Goal: Check status: Check status

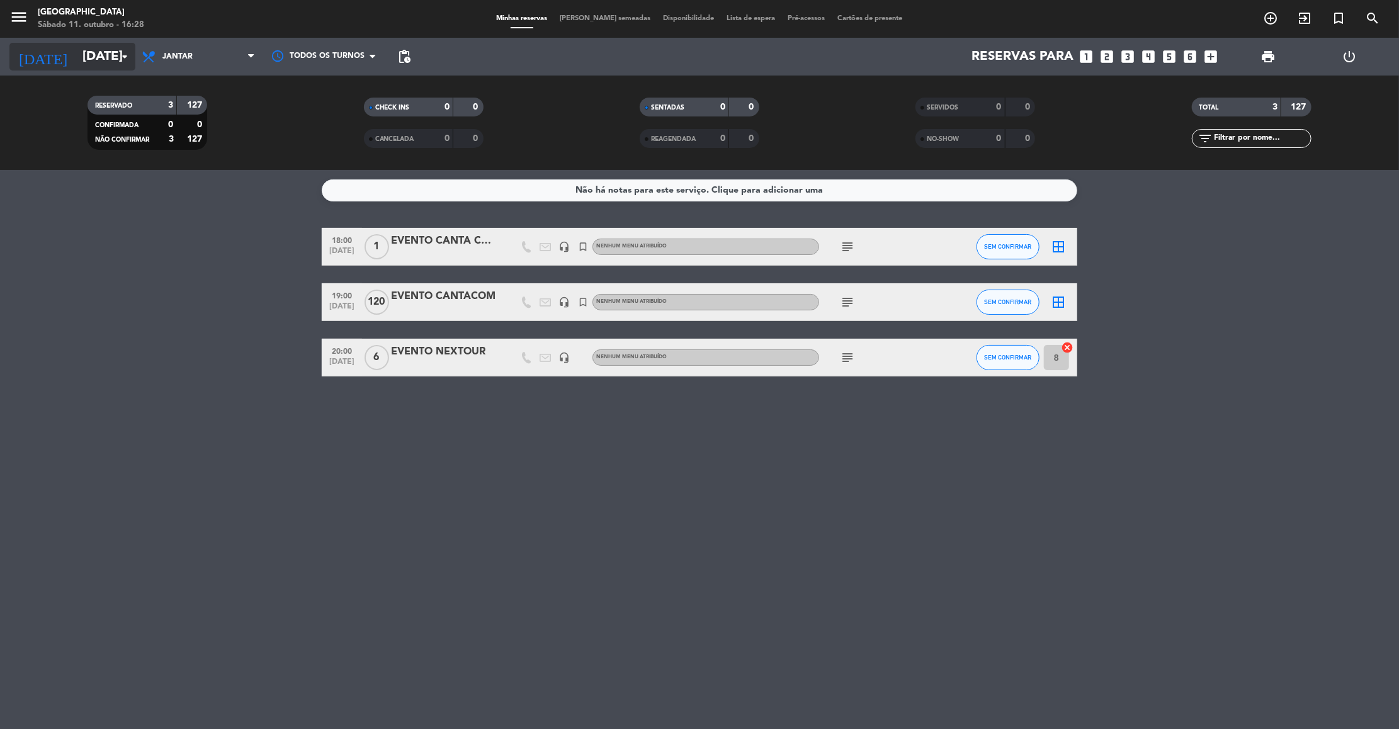
click at [80, 50] on input "[DATE]" at bounding box center [158, 57] width 164 height 28
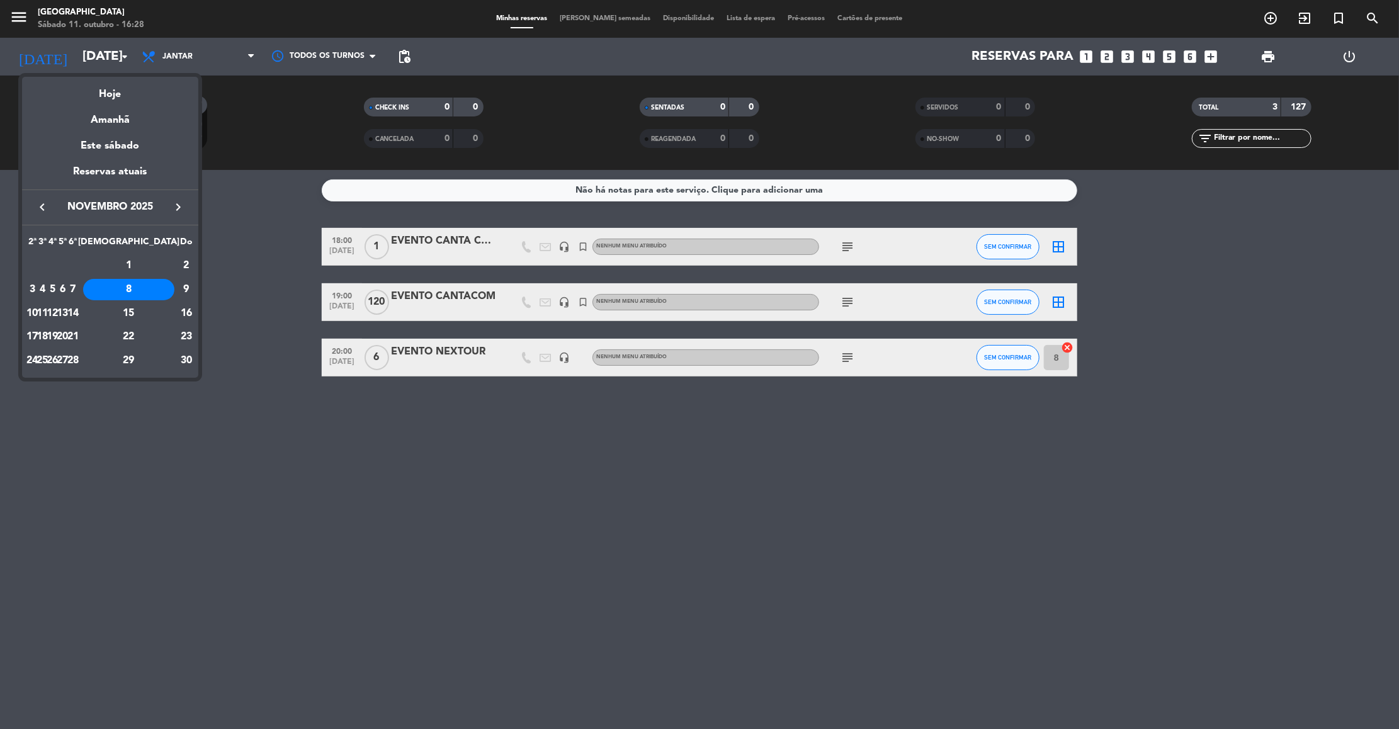
click at [43, 207] on icon "keyboard_arrow_left" at bounding box center [42, 207] width 15 height 15
click at [153, 319] on div "11" at bounding box center [128, 313] width 91 height 21
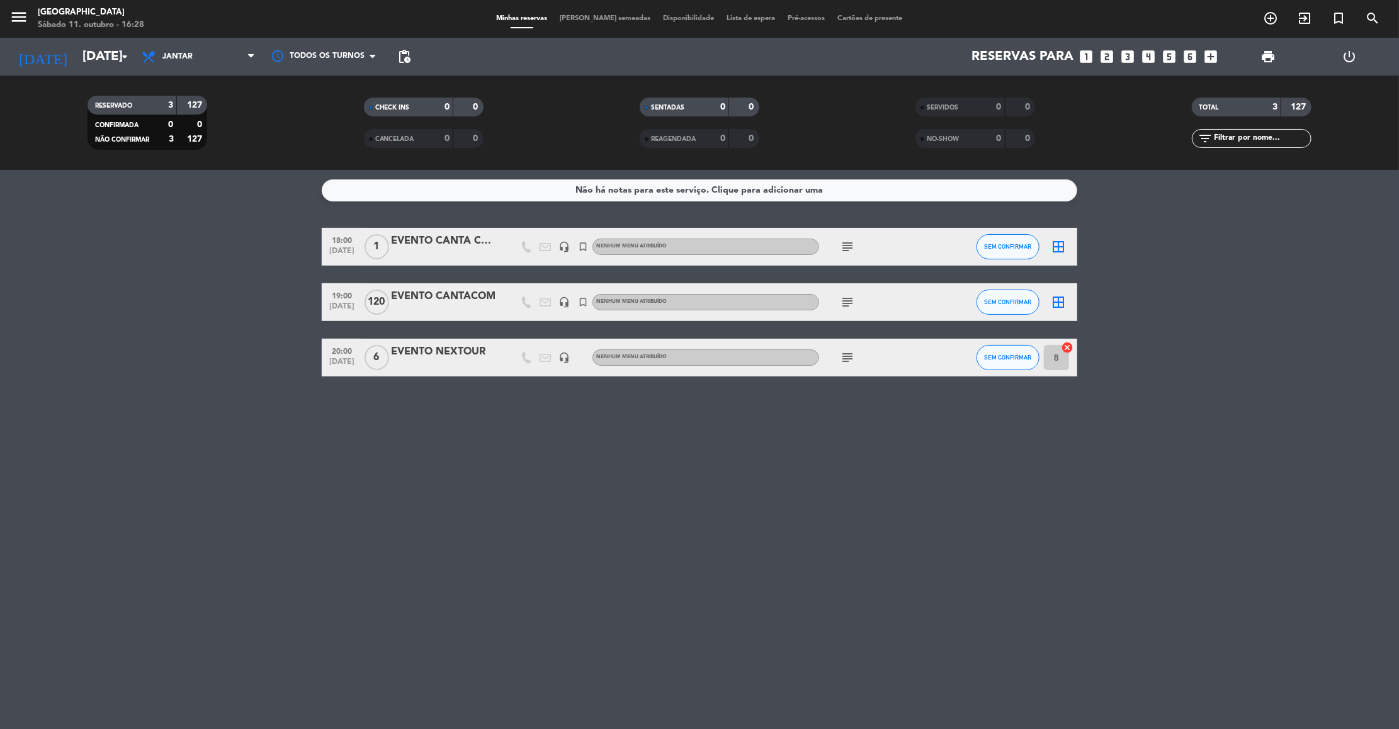
type input "Sáb 11 out"
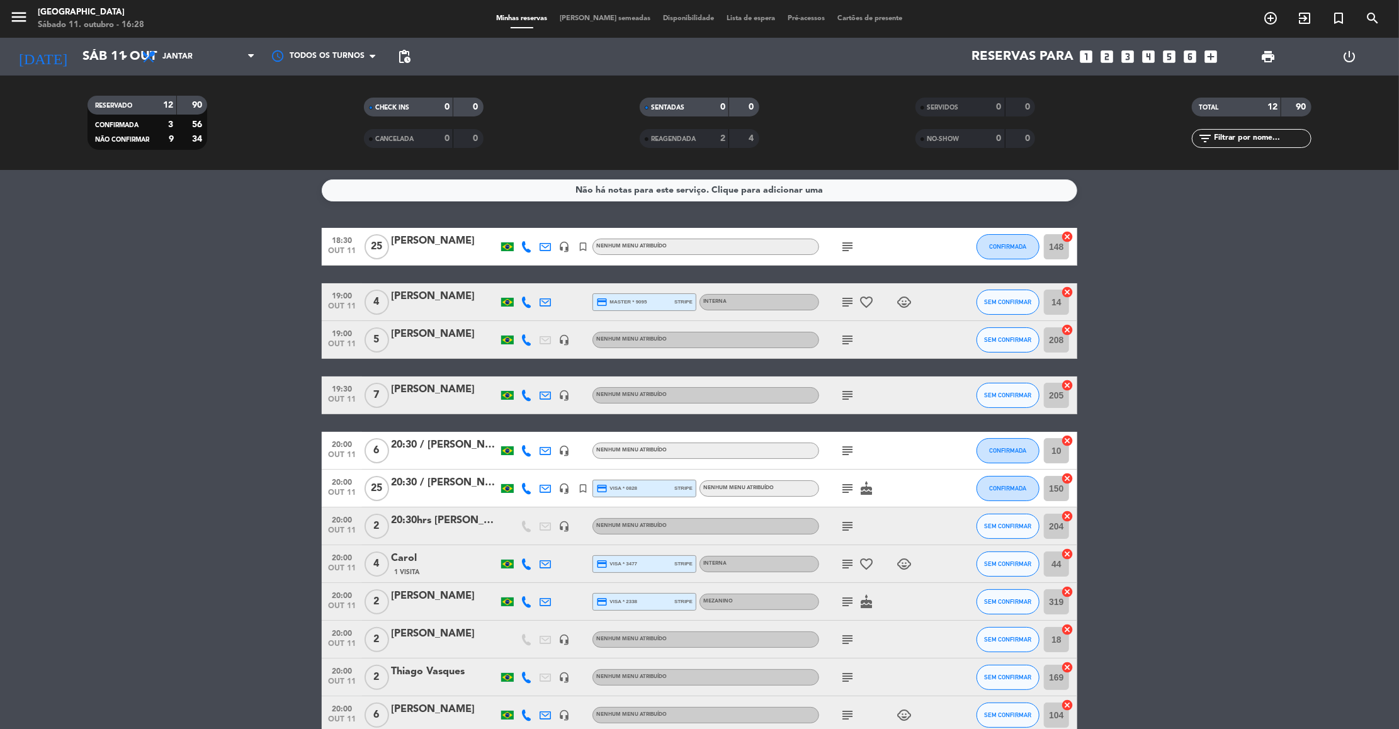
click at [140, 285] on bookings-row "18:30 [DATE] [PERSON_NAME] headset_mic turned_in_not Nenhum menu atribuído subj…" at bounding box center [699, 481] width 1399 height 506
click at [133, 436] on bookings-row "18:30 [DATE] [PERSON_NAME] headset_mic turned_in_not Nenhum menu atribuído subj…" at bounding box center [699, 481] width 1399 height 506
click at [129, 415] on bookings-row "18:30 [DATE] [PERSON_NAME] headset_mic turned_in_not Nenhum menu atribuído subj…" at bounding box center [699, 481] width 1399 height 506
click at [848, 489] on icon "subject" at bounding box center [847, 488] width 15 height 15
click at [847, 241] on icon "subject" at bounding box center [847, 246] width 15 height 15
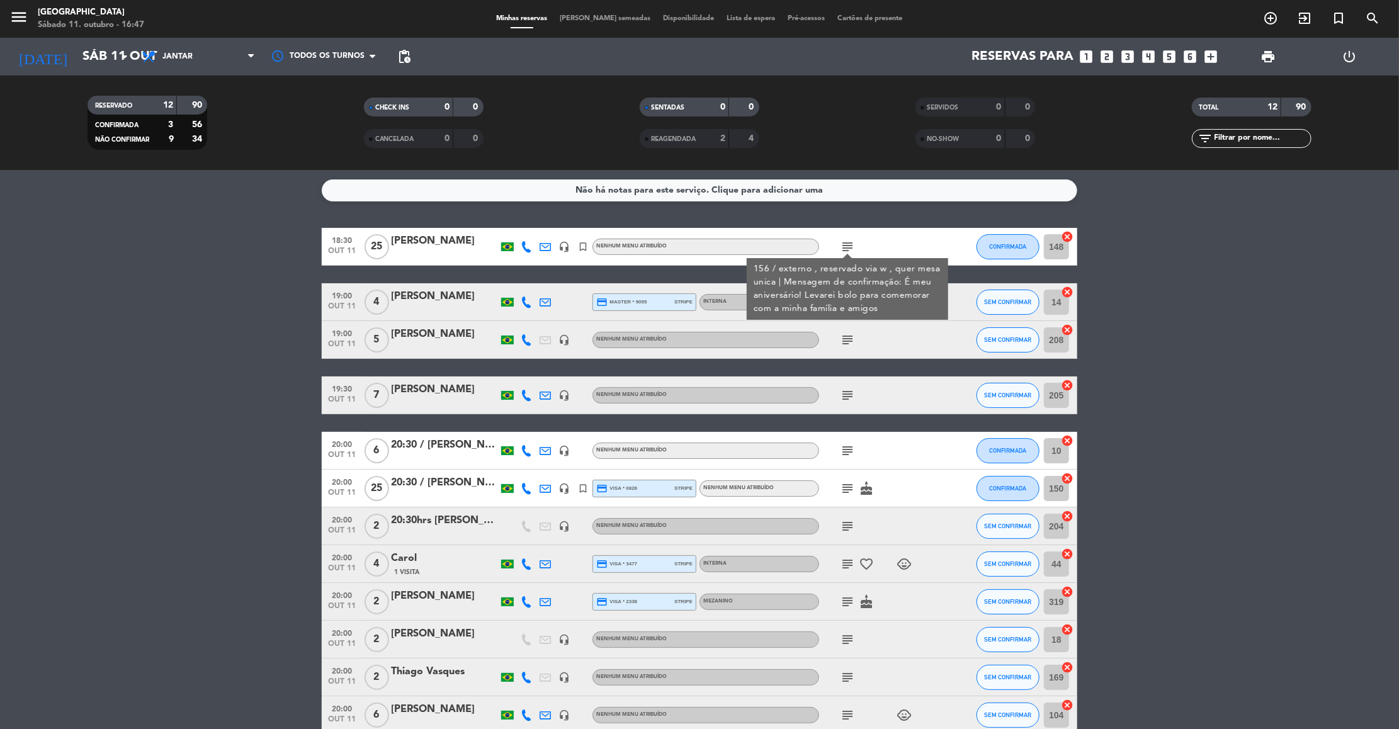
click at [98, 386] on bookings-row "18:30 [DATE] [PERSON_NAME] headset_mic turned_in_not Nenhum menu atribuído subj…" at bounding box center [699, 481] width 1399 height 506
